Goal: Task Accomplishment & Management: Use online tool/utility

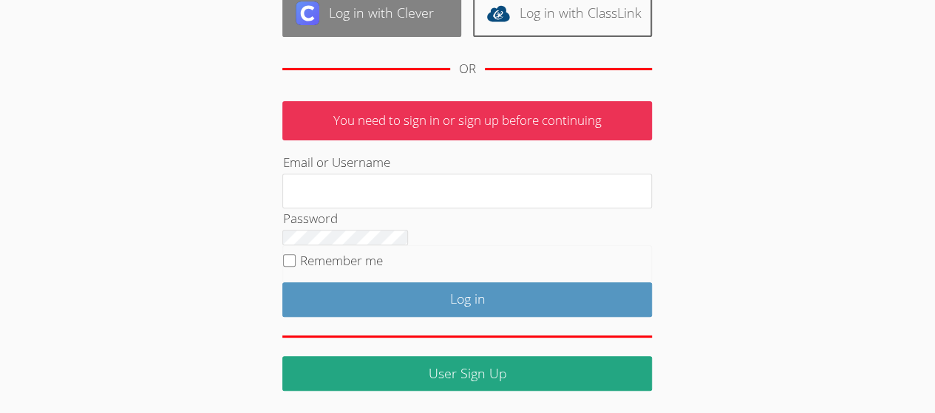
scroll to position [217, 0]
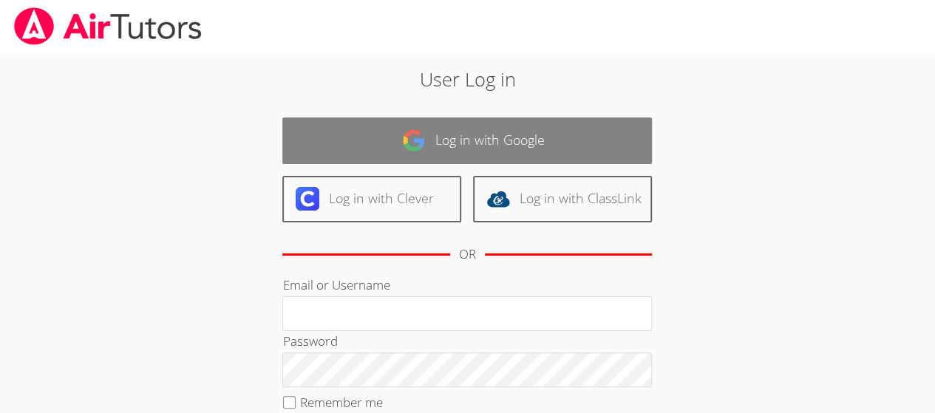
click at [384, 118] on link "Log in with Google" at bounding box center [466, 140] width 369 height 47
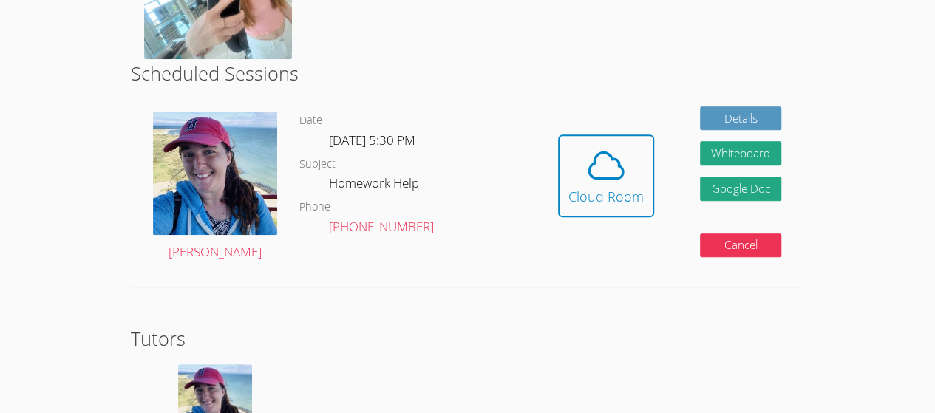
scroll to position [426, 0]
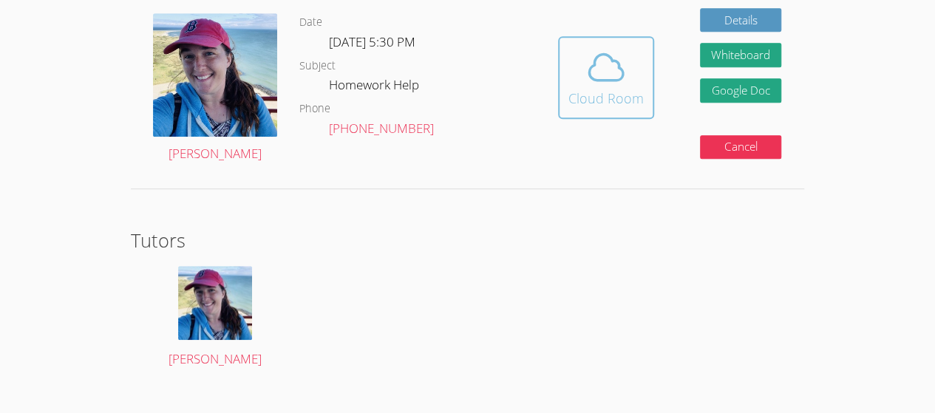
click at [620, 57] on icon at bounding box center [605, 67] width 41 height 41
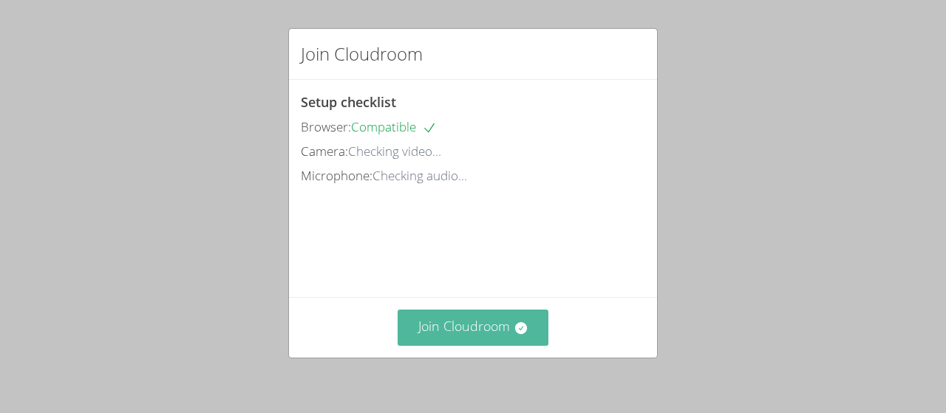
click at [437, 320] on button "Join Cloudroom" at bounding box center [473, 328] width 151 height 36
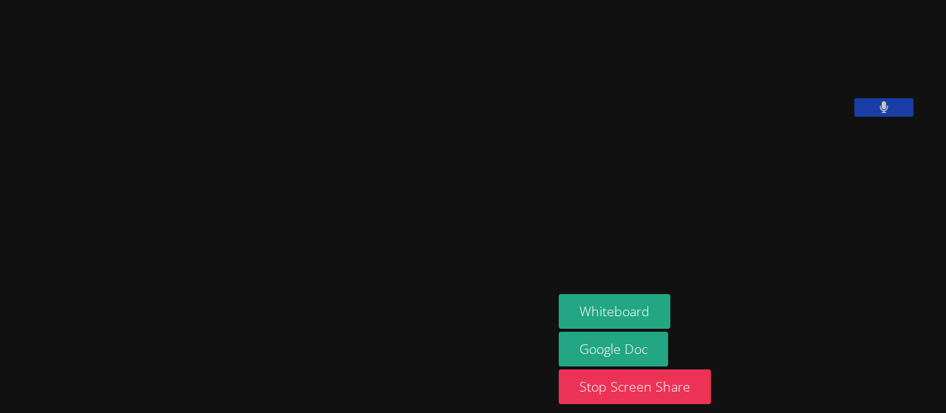
click at [25, 409] on main "[PERSON_NAME]" at bounding box center [276, 206] width 553 height 413
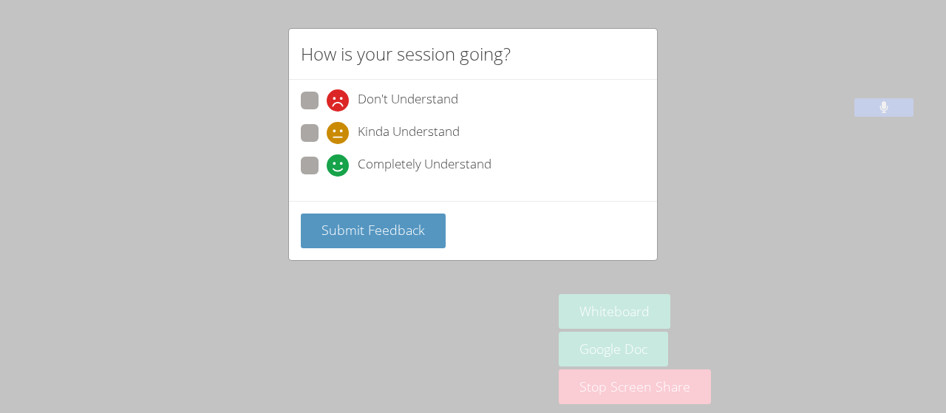
click at [327, 177] on span at bounding box center [327, 177] width 0 height 0
click at [327, 169] on input "Completely Understand" at bounding box center [333, 163] width 13 height 13
radio input "true"
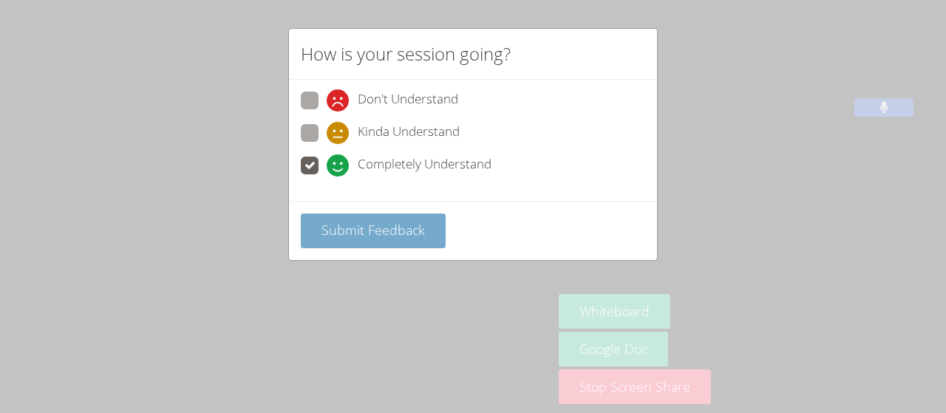
click at [321, 239] on button "Submit Feedback" at bounding box center [373, 231] width 145 height 35
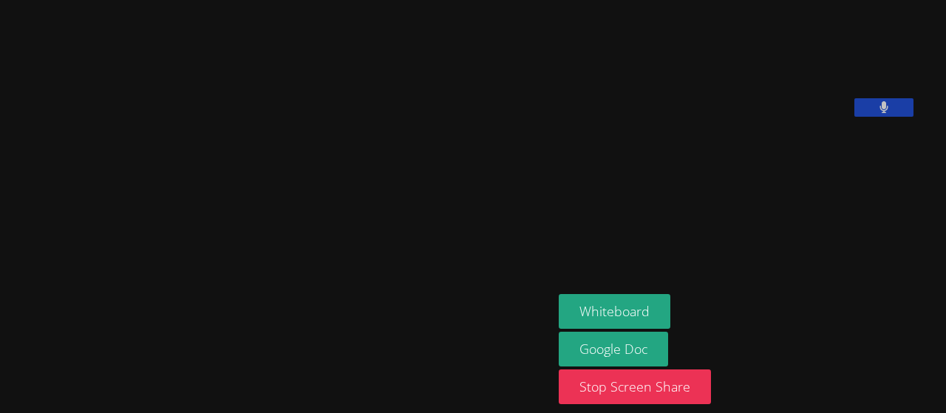
click at [166, 180] on video at bounding box center [277, 177] width 222 height 304
